Goal: Information Seeking & Learning: Learn about a topic

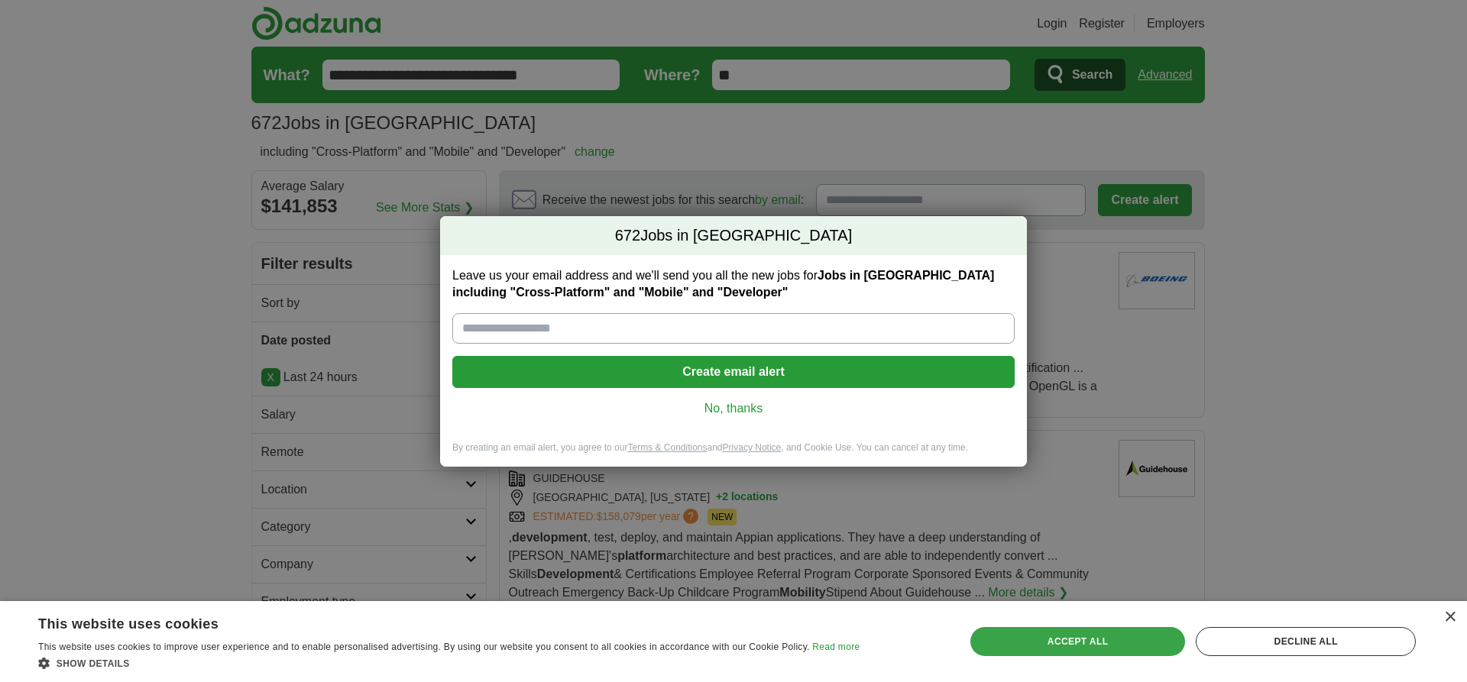
click at [1077, 641] on div "Accept all" at bounding box center [1077, 641] width 215 height 29
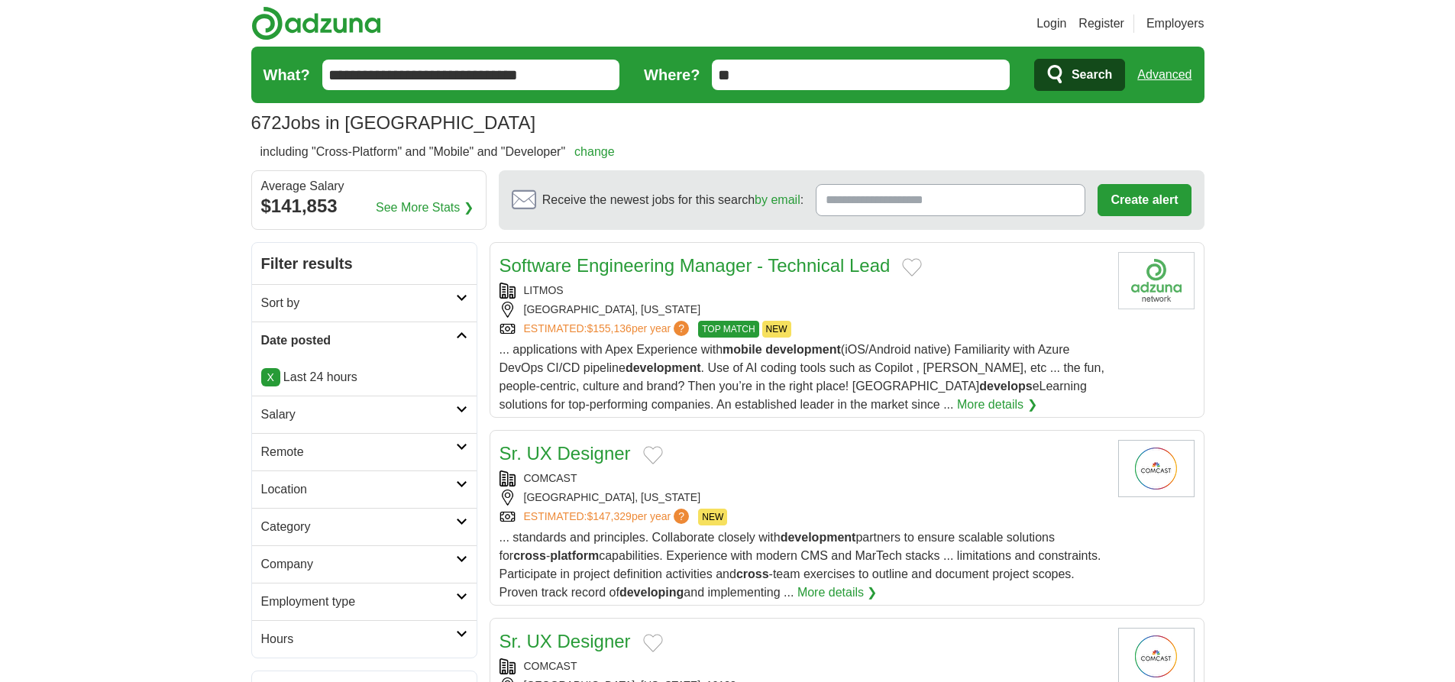
scroll to position [9288, 0]
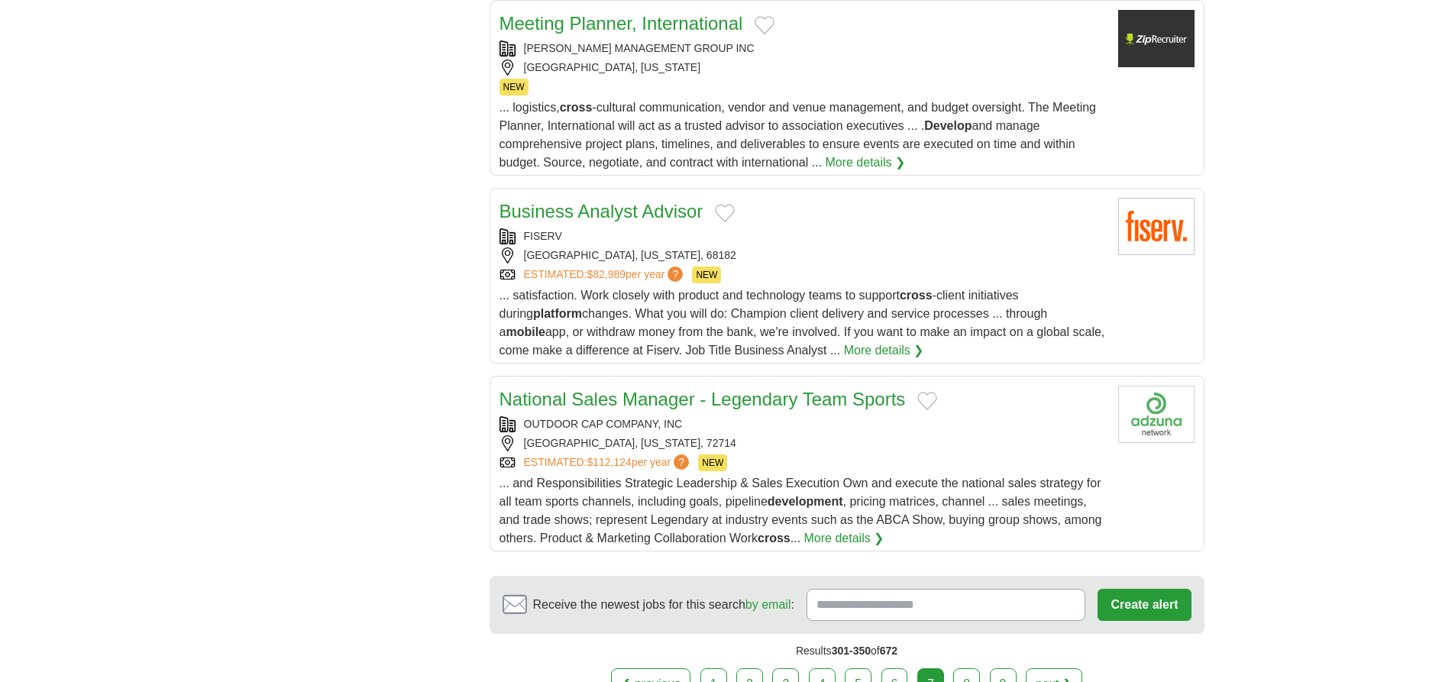
click at [1057, 668] on link "next ❯" at bounding box center [1054, 684] width 57 height 32
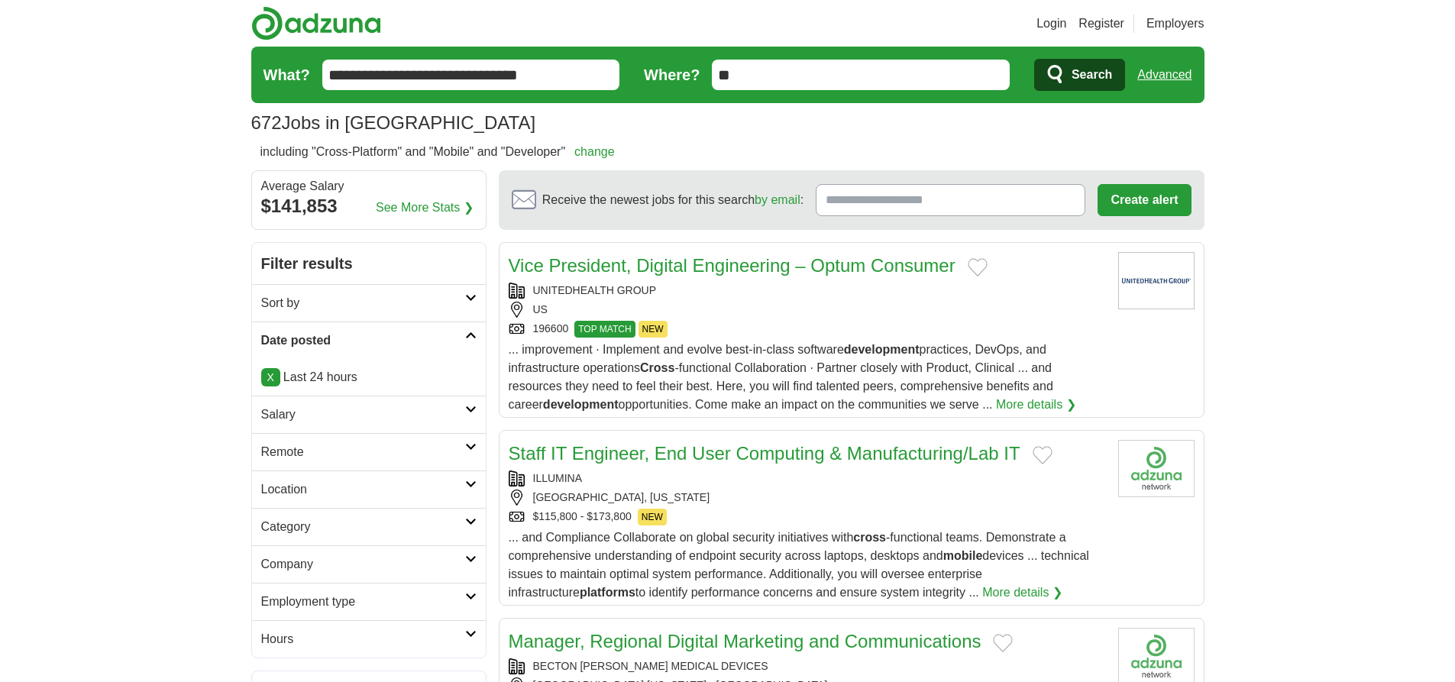
scroll to position [9315, 0]
